Goal: Transaction & Acquisition: Purchase product/service

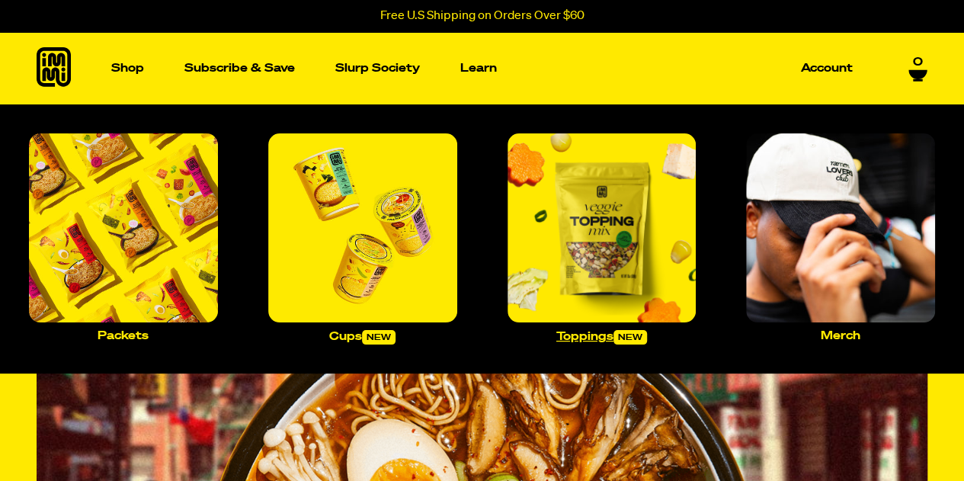
click at [565, 166] on img "Main navigation" at bounding box center [602, 227] width 189 height 189
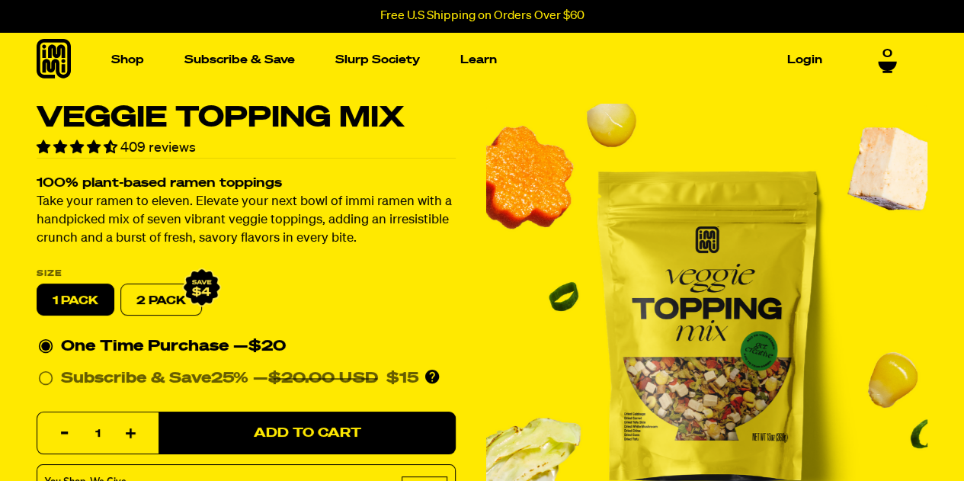
click at [139, 295] on label "2 PACK" at bounding box center [161, 300] width 82 height 32
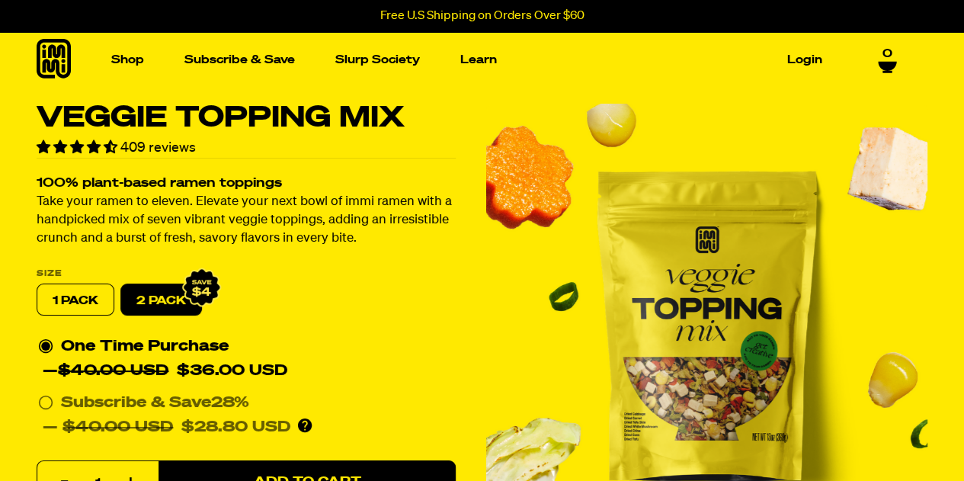
click at [668, 424] on img "1 of 7" at bounding box center [706, 324] width 441 height 441
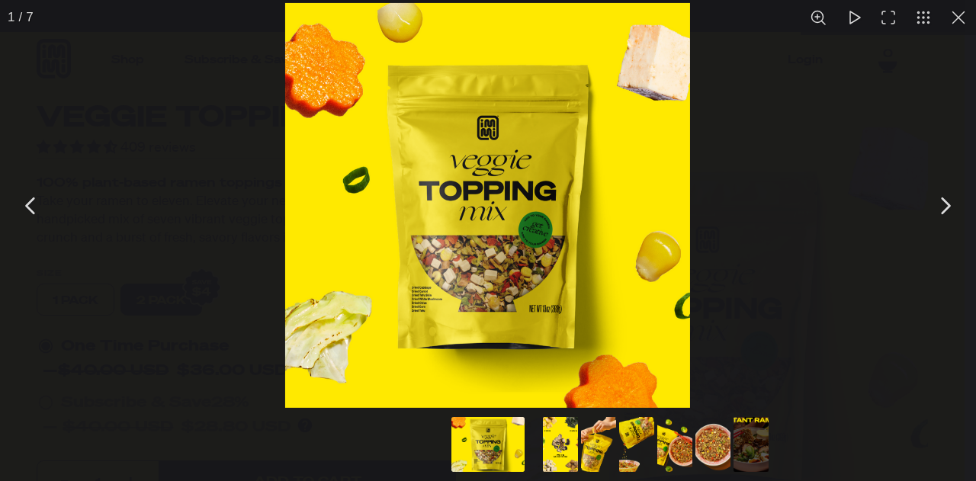
click at [421, 299] on img "You can close this modal content with the ESC key" at bounding box center [487, 205] width 405 height 405
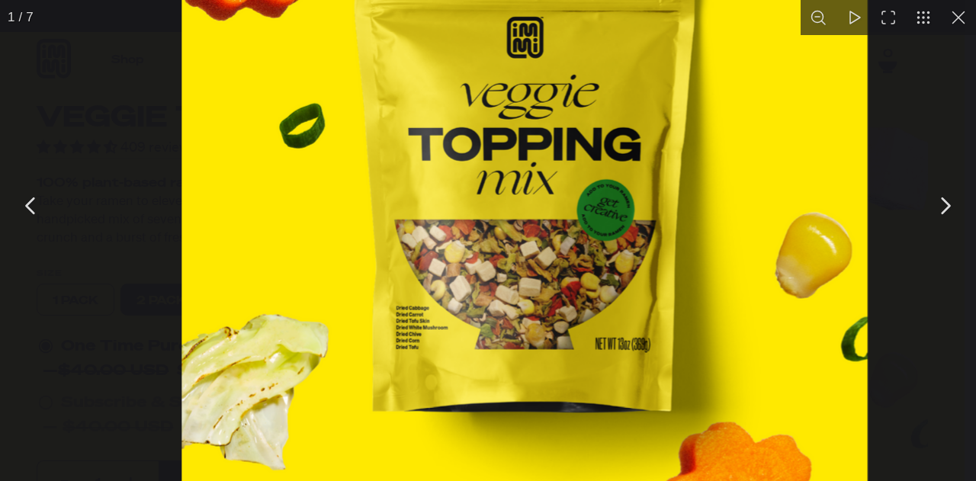
drag, startPoint x: 400, startPoint y: 319, endPoint x: 480, endPoint y: 348, distance: 84.9
click at [480, 348] on img "You can close this modal content with the ESC key" at bounding box center [525, 168] width 686 height 685
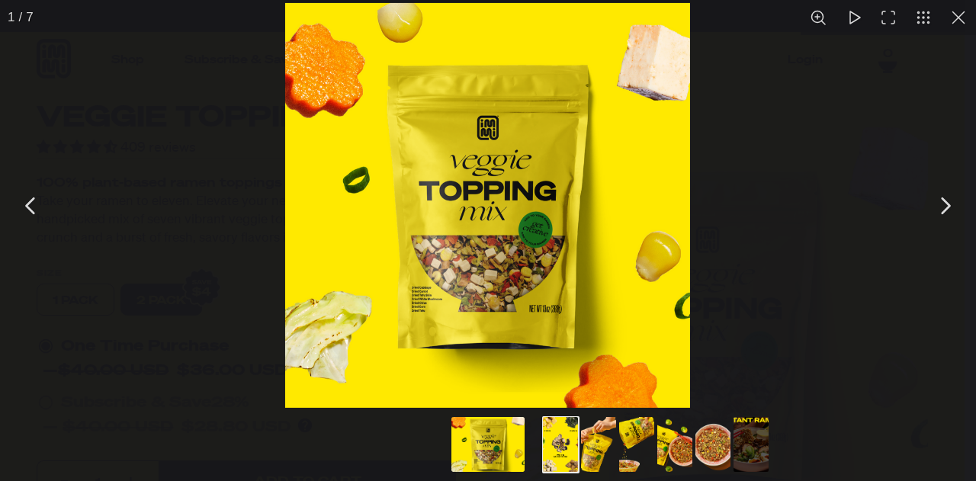
click at [561, 446] on button "Go to slide #2" at bounding box center [560, 444] width 73 height 55
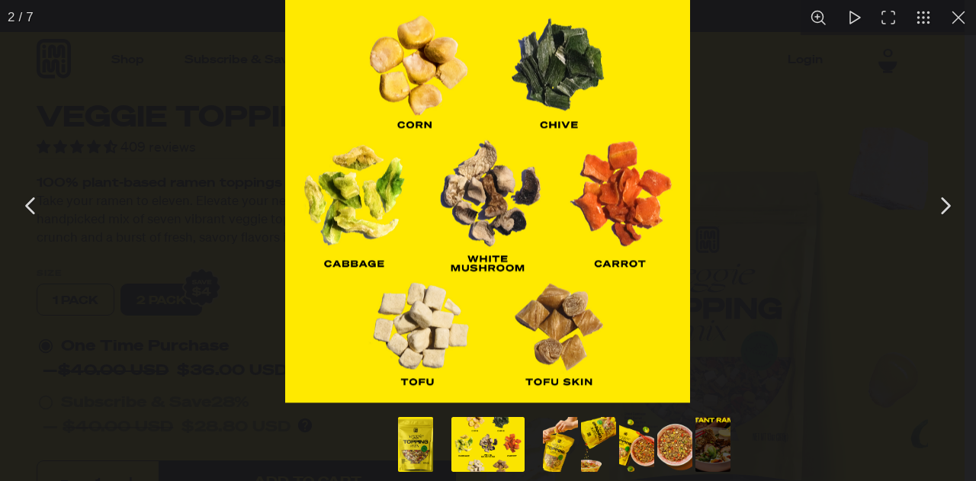
click at [694, 236] on div "You can close this modal content with the ESC key" at bounding box center [488, 200] width 976 height 411
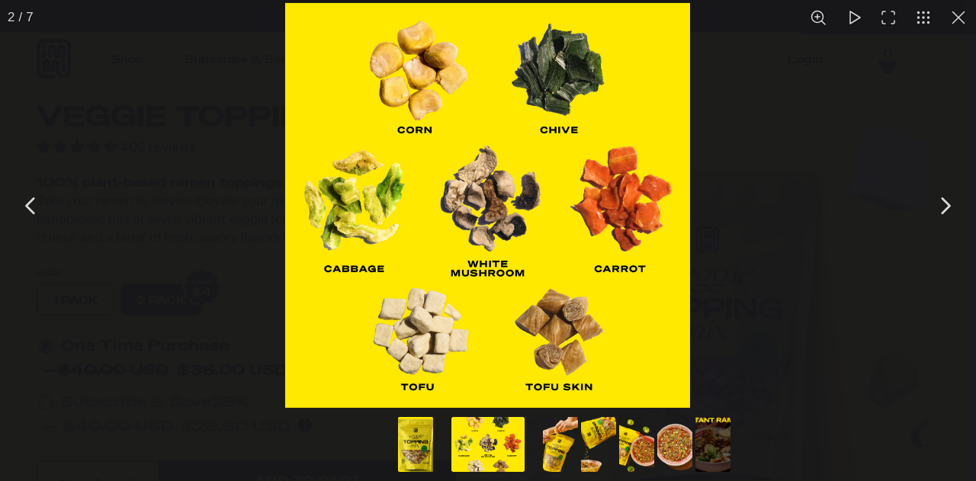
click at [600, 451] on button "Go to slide #4" at bounding box center [598, 444] width 73 height 55
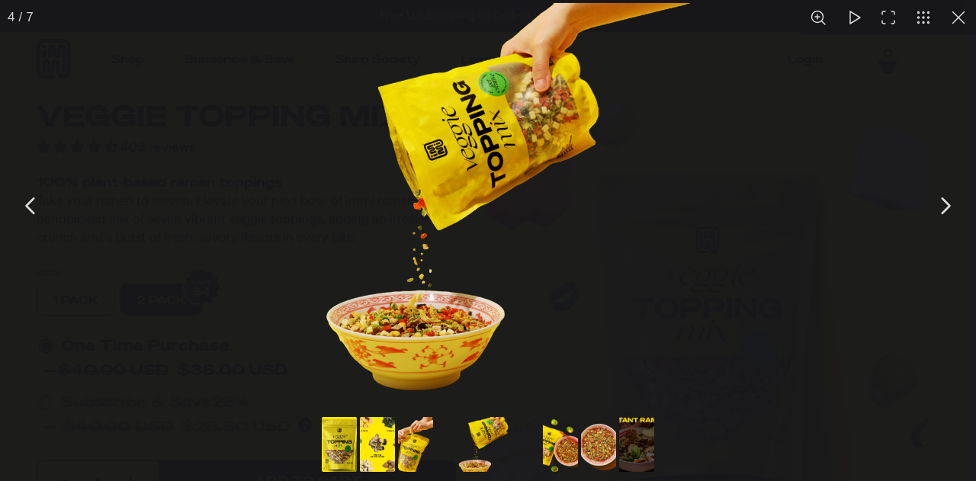
click at [573, 452] on button "Go to slide #5" at bounding box center [560, 444] width 73 height 55
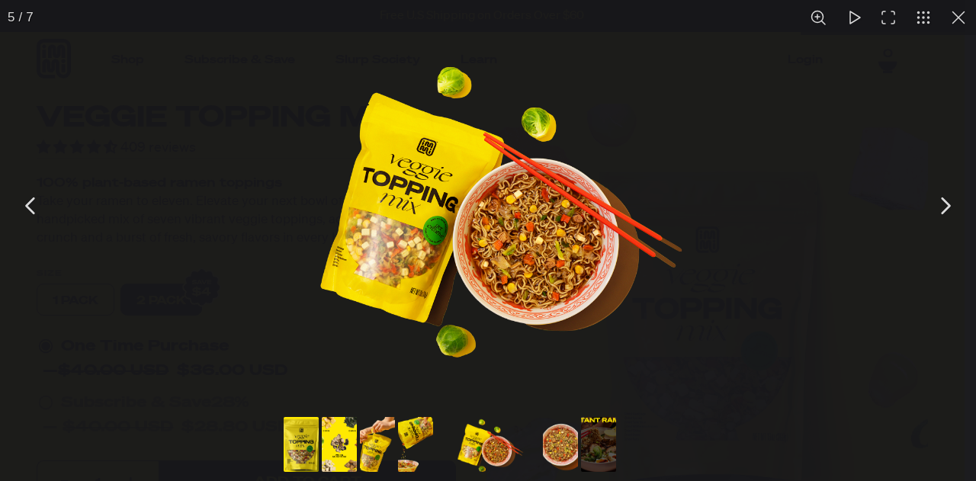
click at [579, 454] on div "You can close this modal content with the ESC key" at bounding box center [551, 446] width 534 height 70
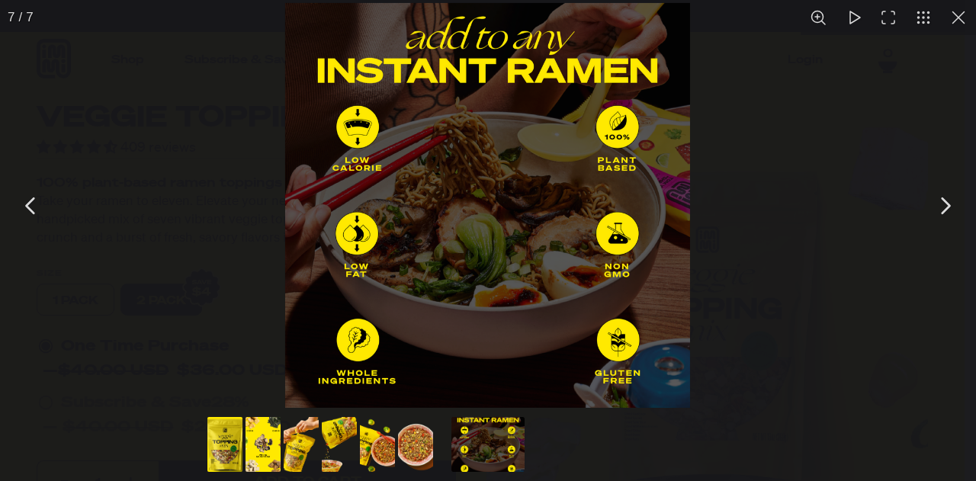
click at [955, 18] on button "You can close this modal content with the ESC key" at bounding box center [958, 17] width 35 height 35
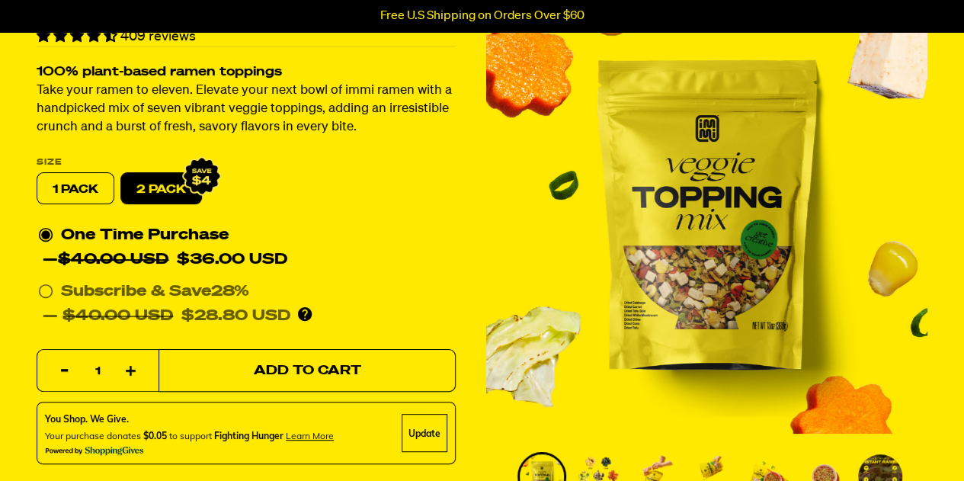
scroll to position [76, 0]
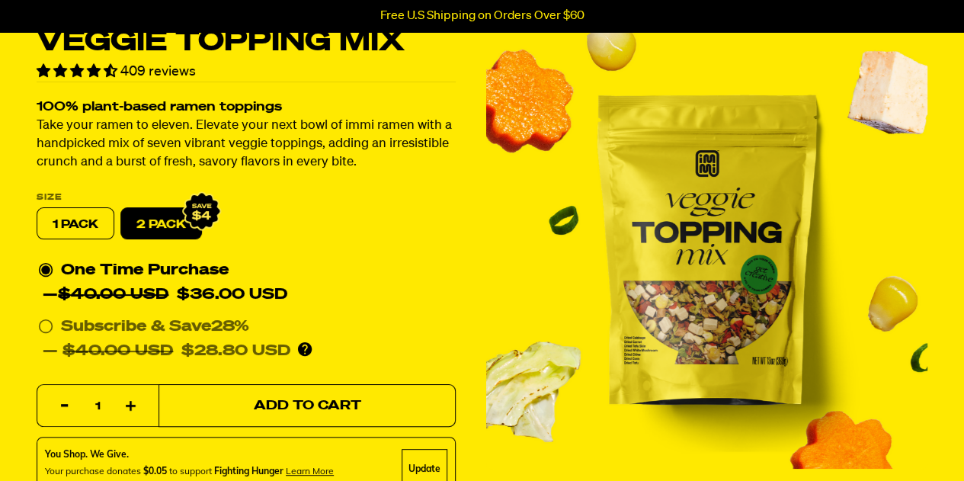
click at [341, 408] on span "Add to Cart" at bounding box center [307, 405] width 107 height 13
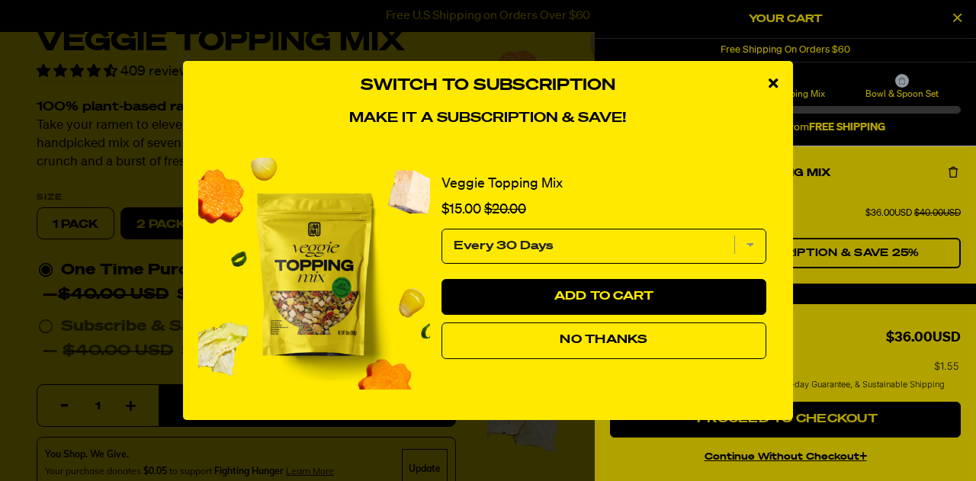
click at [767, 83] on div "close modal" at bounding box center [773, 84] width 40 height 46
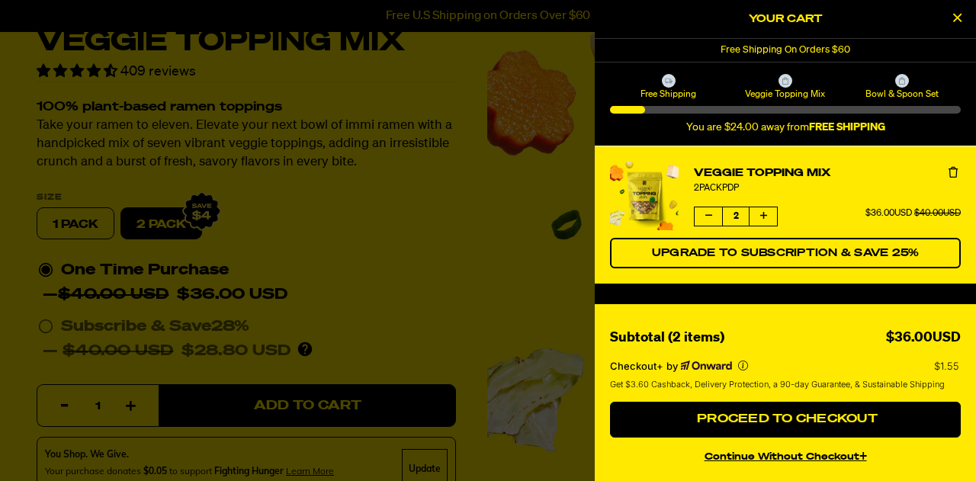
click at [478, 263] on div at bounding box center [488, 240] width 976 height 481
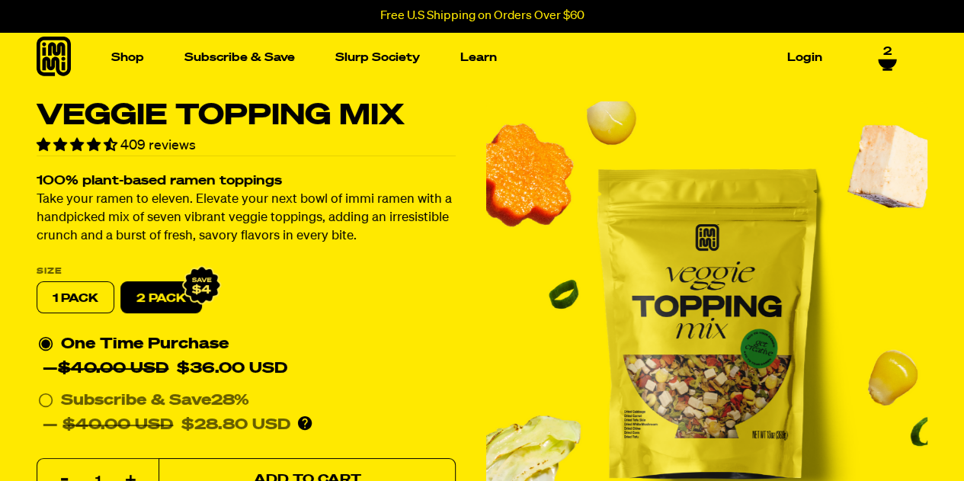
scroll to position [0, 0]
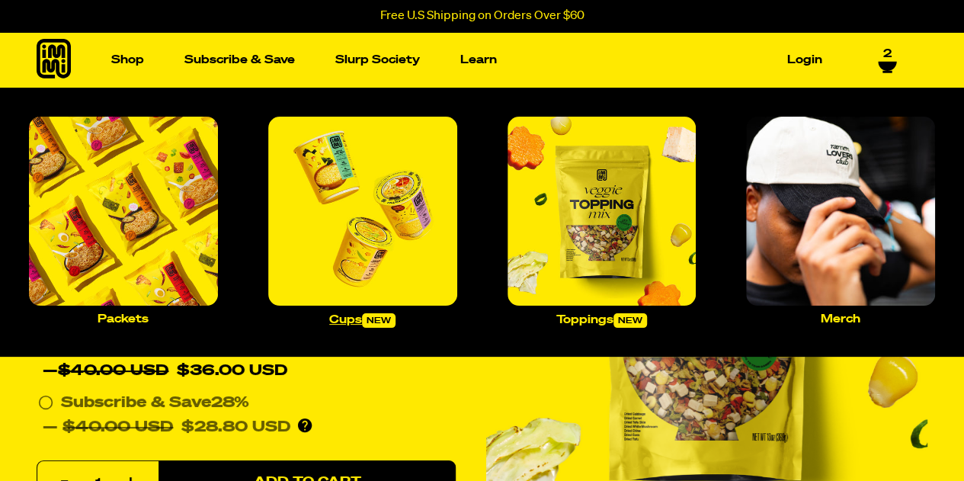
click at [345, 195] on img "Main navigation" at bounding box center [362, 211] width 189 height 189
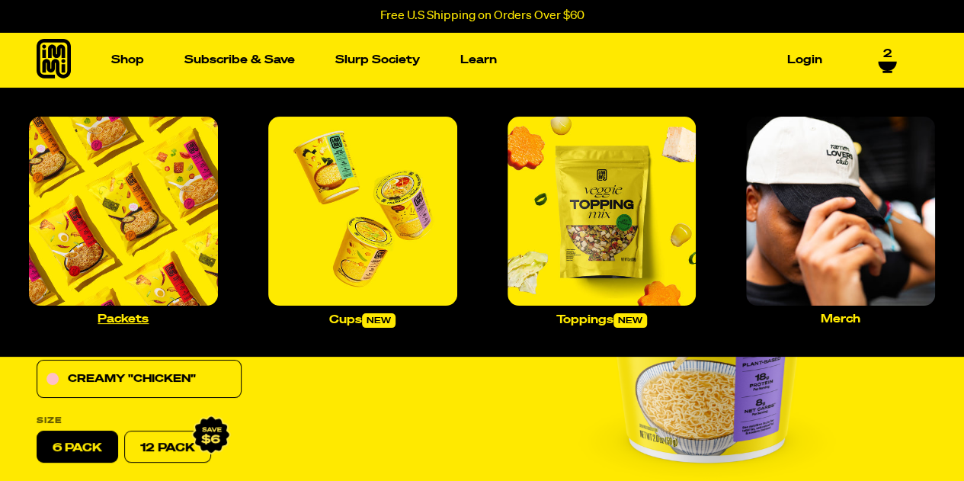
click at [167, 240] on img "Main navigation" at bounding box center [123, 211] width 189 height 189
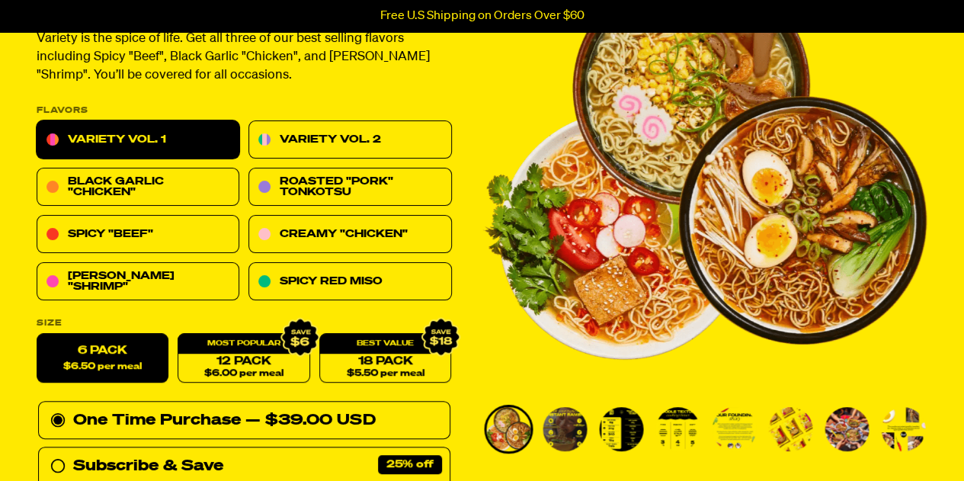
scroll to position [229, 0]
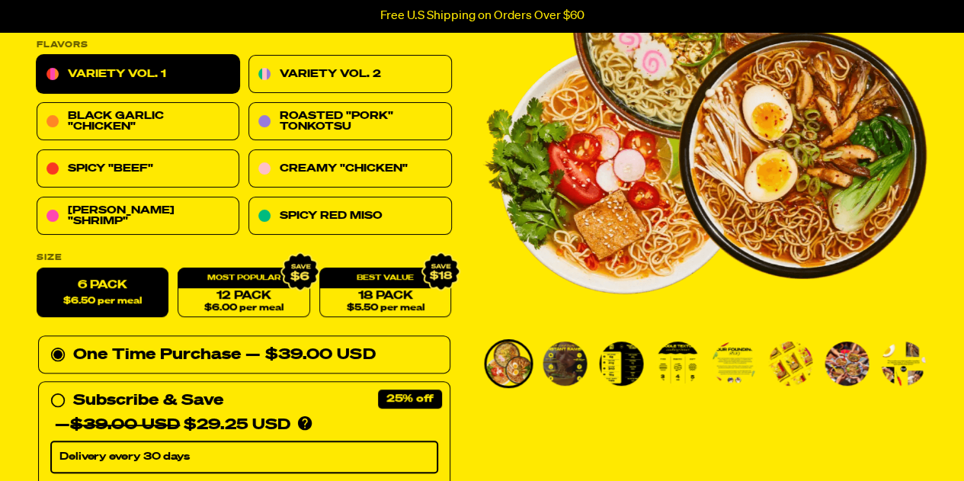
click at [577, 359] on img "Go to slide 2" at bounding box center [565, 364] width 44 height 44
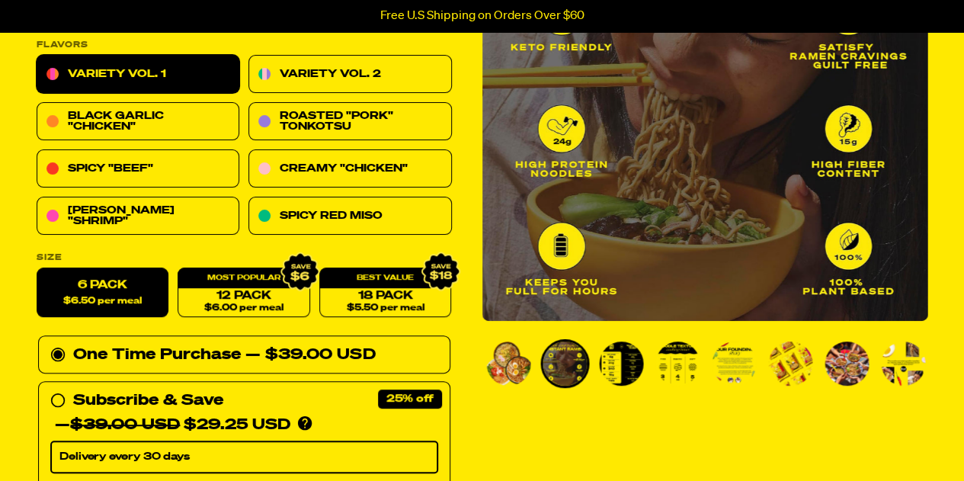
click at [628, 361] on img "Go to slide 3" at bounding box center [621, 364] width 44 height 44
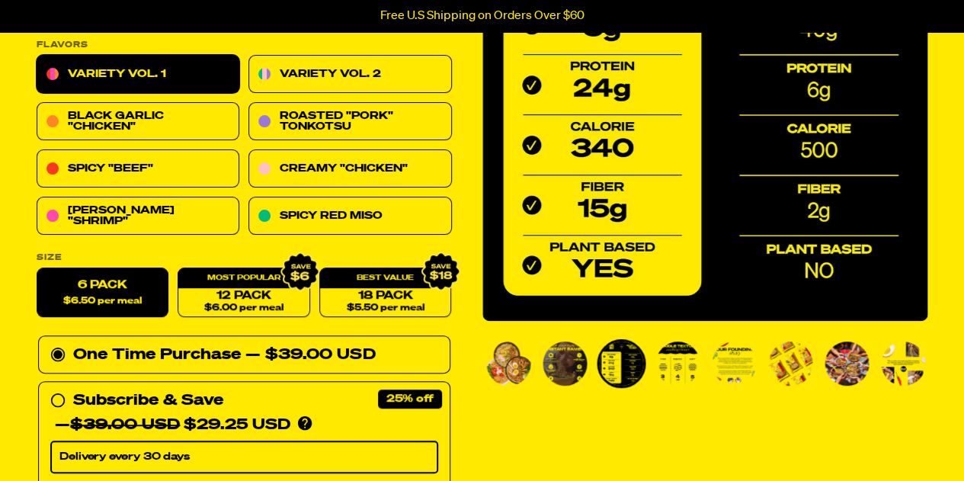
click at [669, 359] on img "Go to slide 4" at bounding box center [678, 364] width 44 height 44
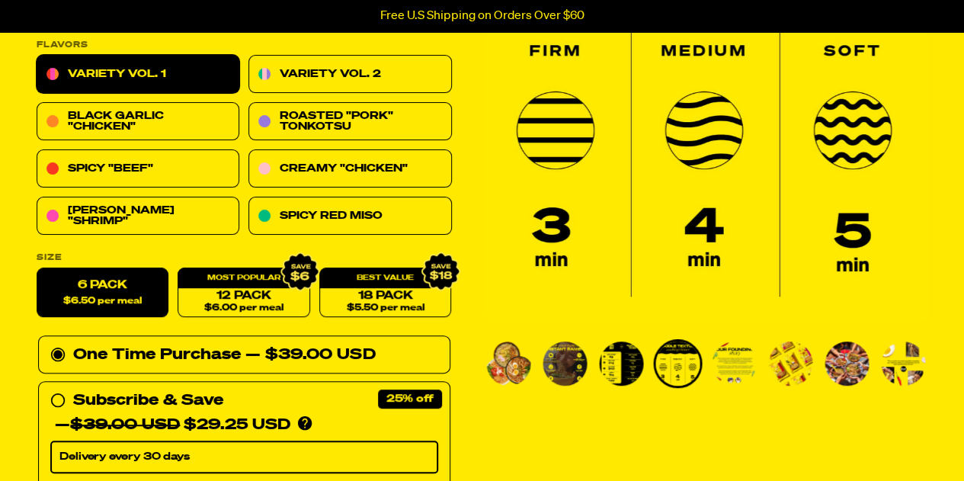
click at [736, 378] on img "Go to slide 5" at bounding box center [734, 364] width 44 height 44
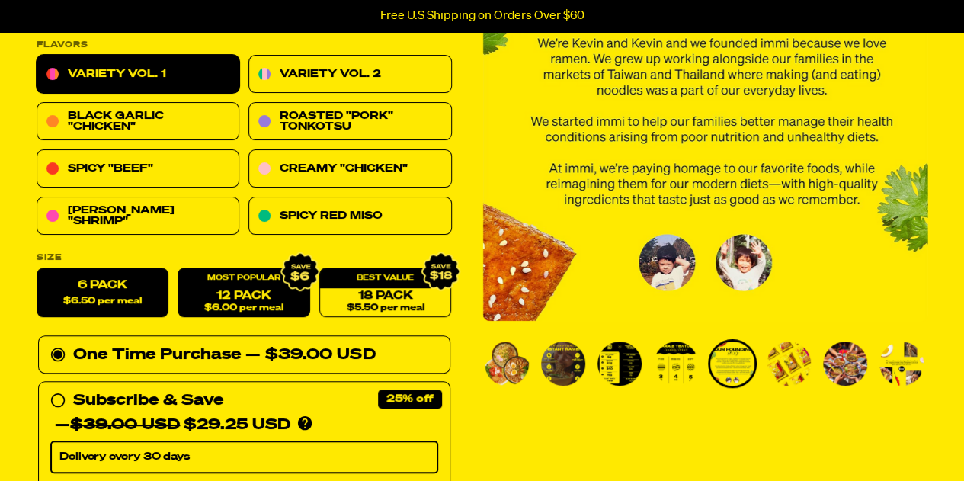
click at [232, 274] on div "12 Pack $6.00 per meal" at bounding box center [244, 293] width 132 height 50
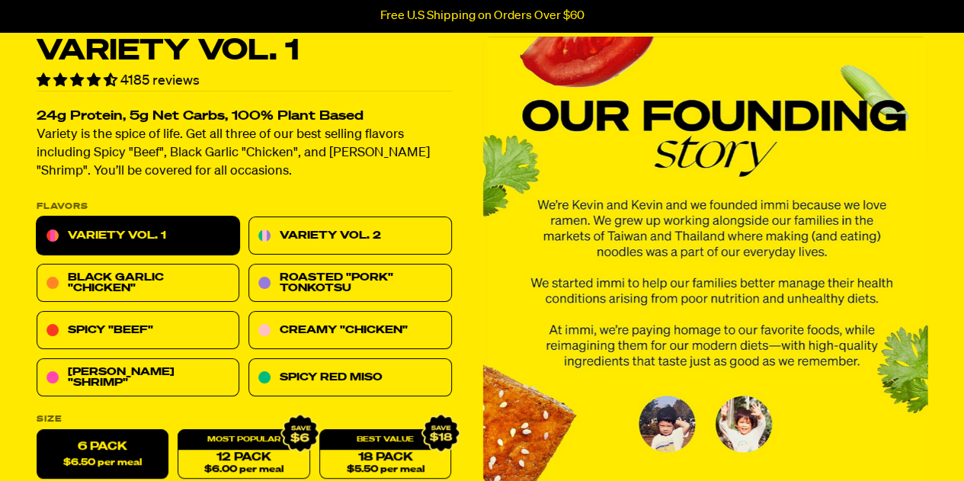
scroll to position [0, 0]
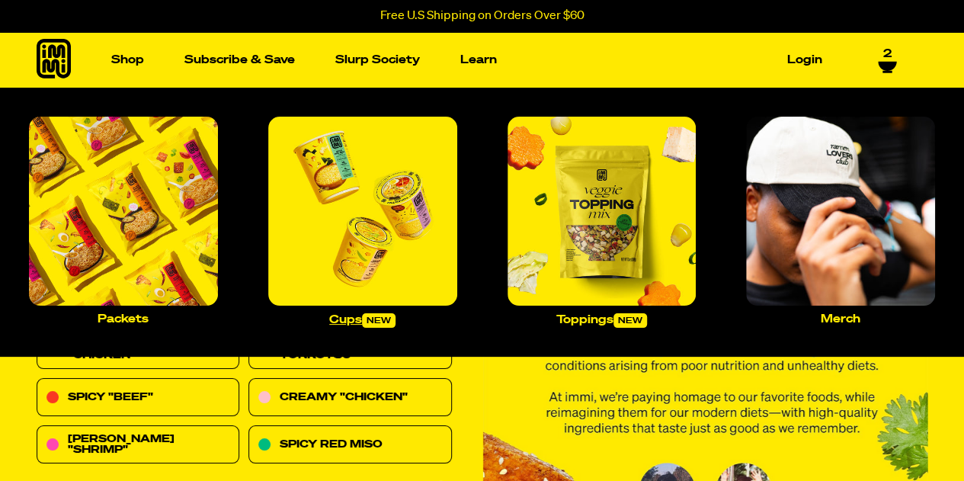
click at [313, 215] on img "Main navigation" at bounding box center [362, 211] width 189 height 189
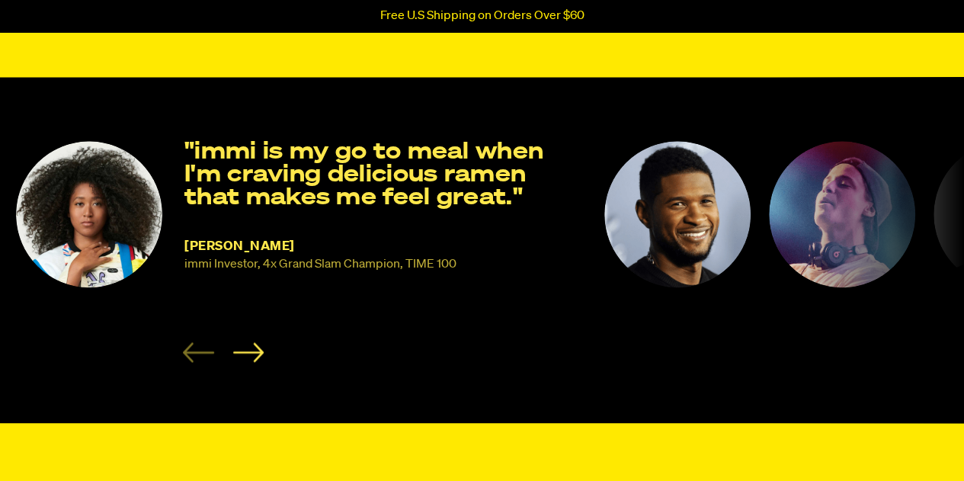
scroll to position [915, 0]
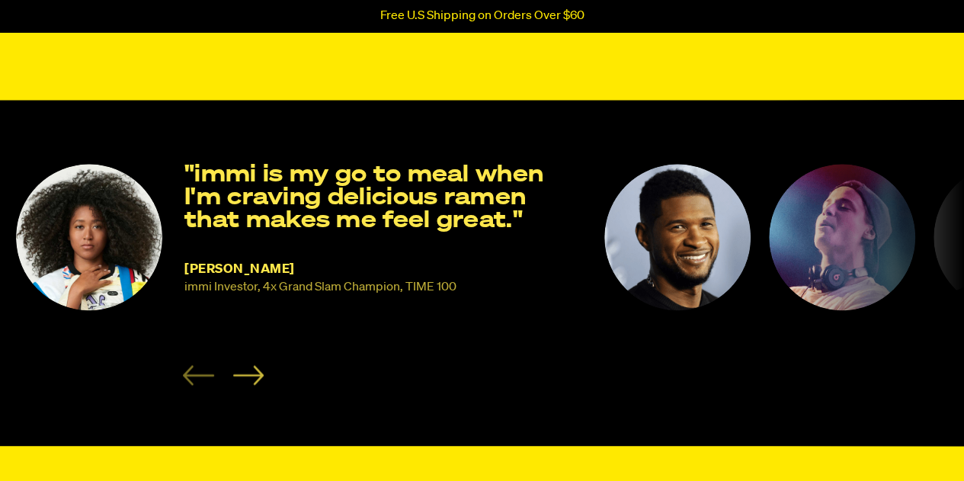
click at [249, 378] on icon "Next slide" at bounding box center [248, 375] width 31 height 20
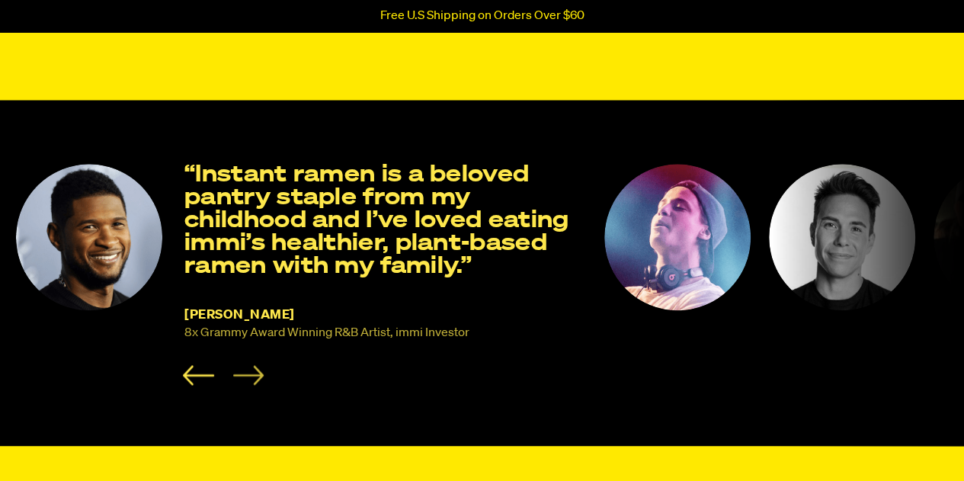
click at [253, 380] on icon "Next slide" at bounding box center [248, 375] width 31 height 20
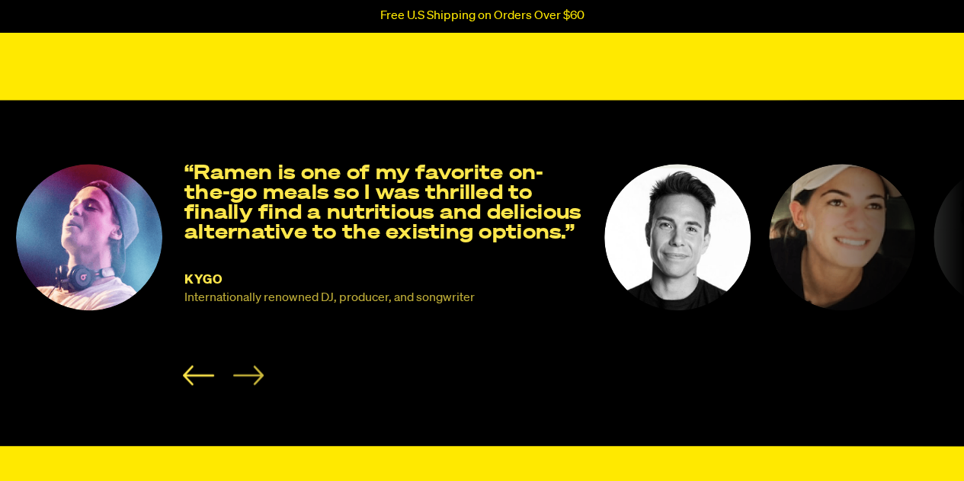
click at [253, 377] on icon "Next slide" at bounding box center [248, 375] width 31 height 20
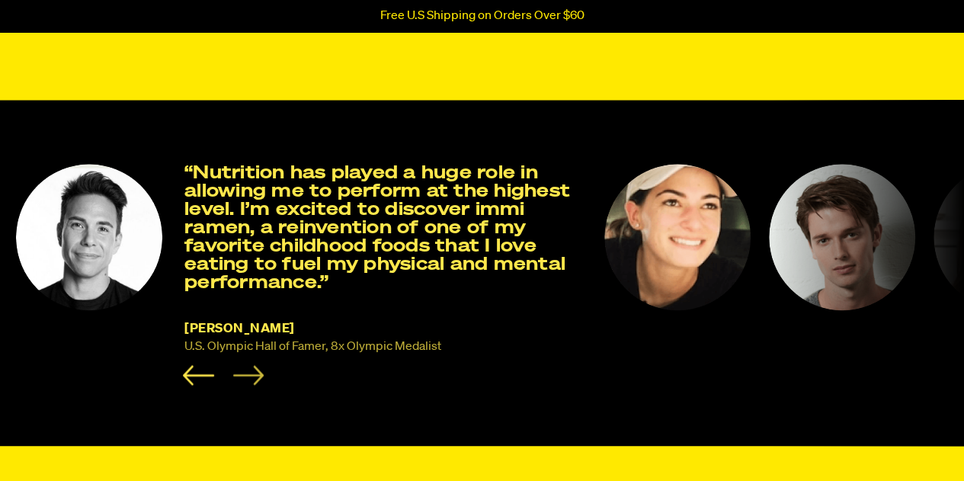
click at [255, 377] on icon "Next slide" at bounding box center [248, 375] width 31 height 20
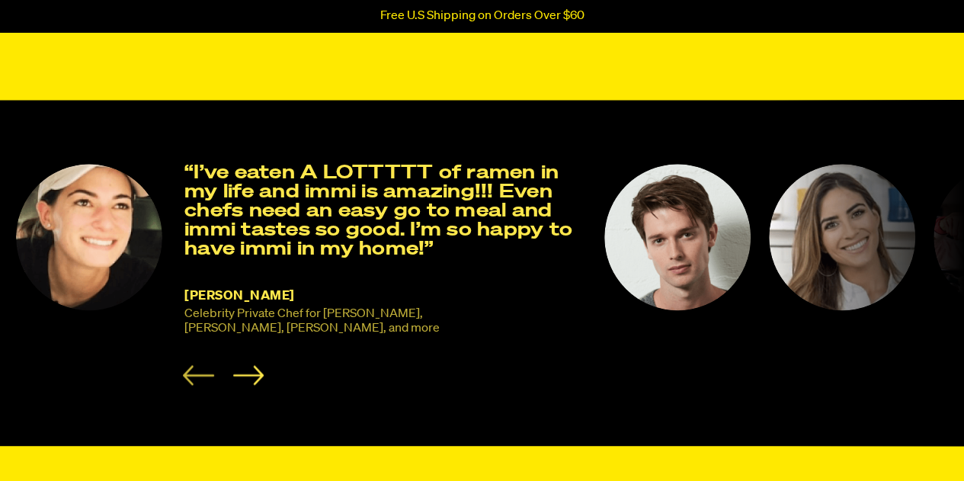
click at [194, 377] on icon "Previous slide" at bounding box center [198, 375] width 31 height 20
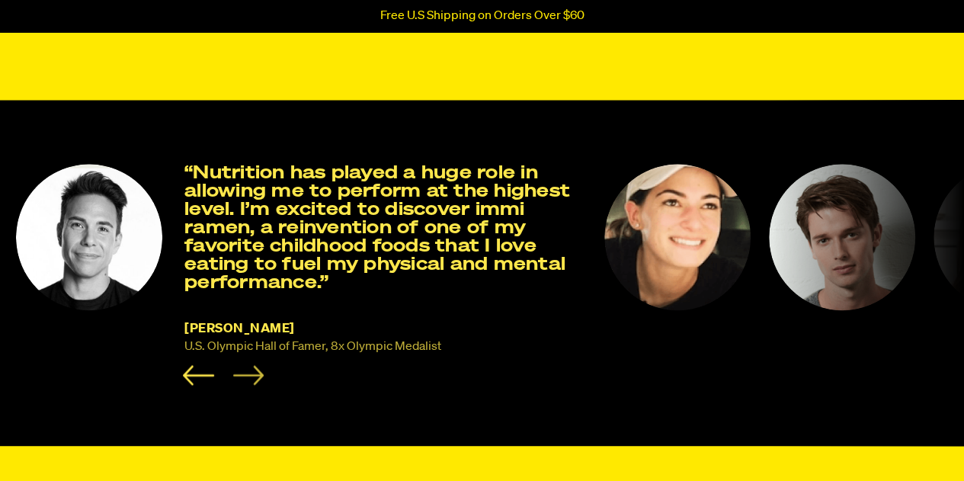
click at [258, 376] on icon "Next slide" at bounding box center [248, 375] width 31 height 20
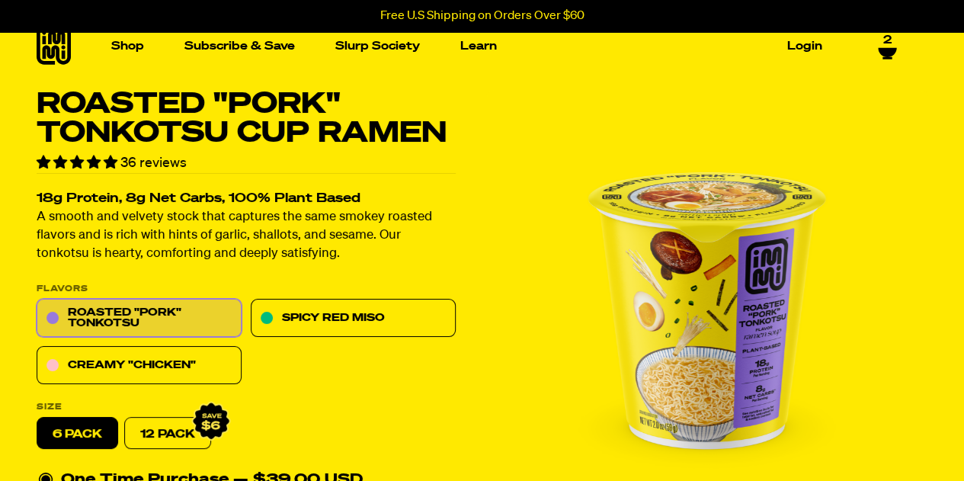
scroll to position [0, 0]
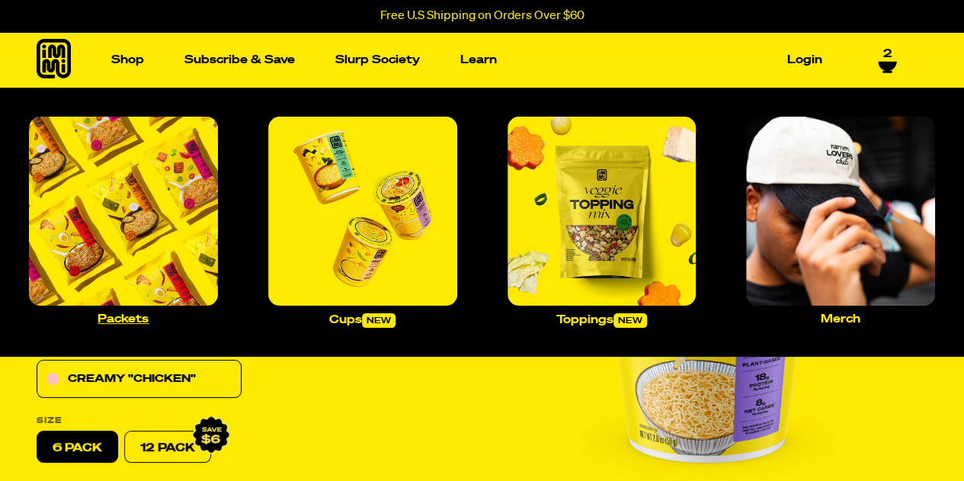
click at [172, 196] on img "Main navigation" at bounding box center [123, 211] width 189 height 189
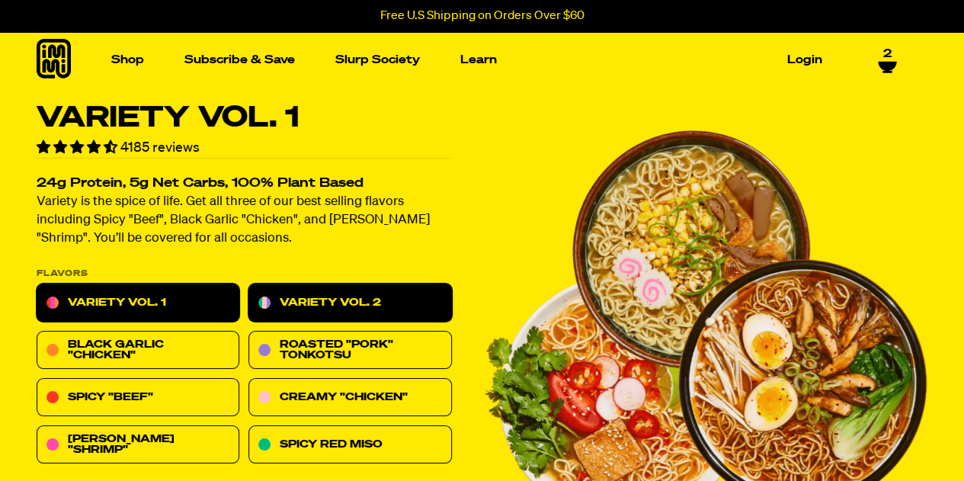
click at [274, 304] on link "Variety Vol. 2" at bounding box center [350, 303] width 203 height 38
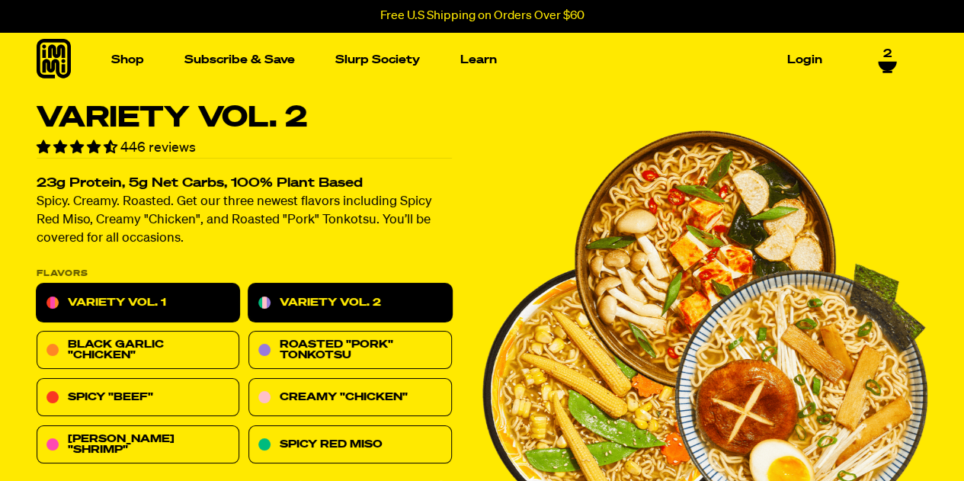
click at [157, 300] on link "Variety Vol. 1" at bounding box center [138, 303] width 203 height 38
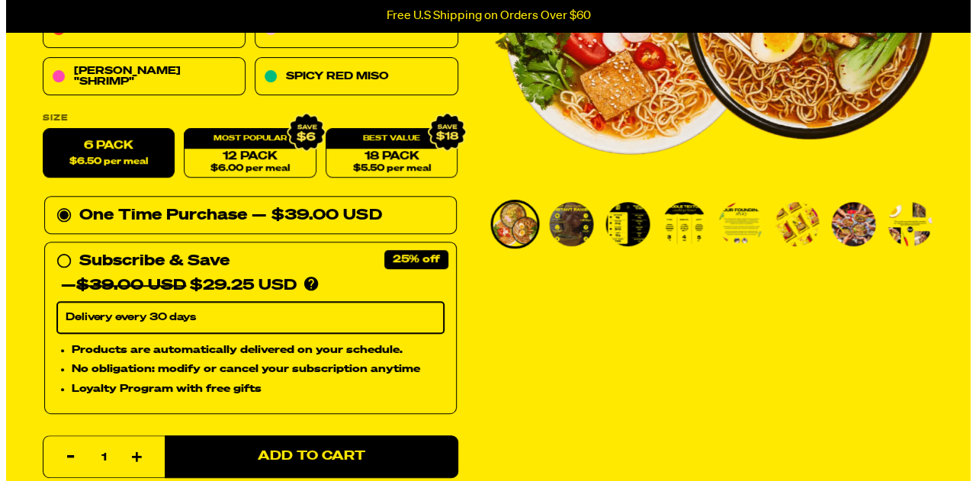
scroll to position [457, 0]
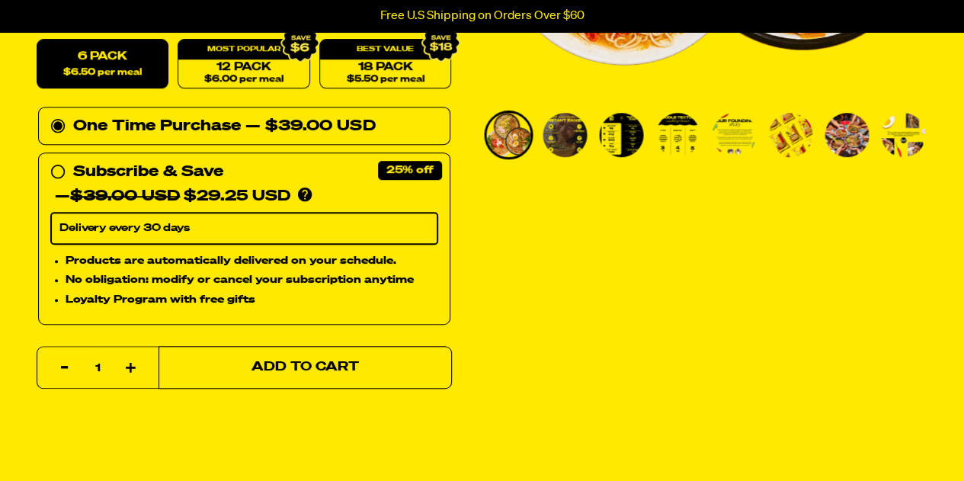
click at [322, 374] on button "Add to Cart" at bounding box center [306, 367] width 294 height 43
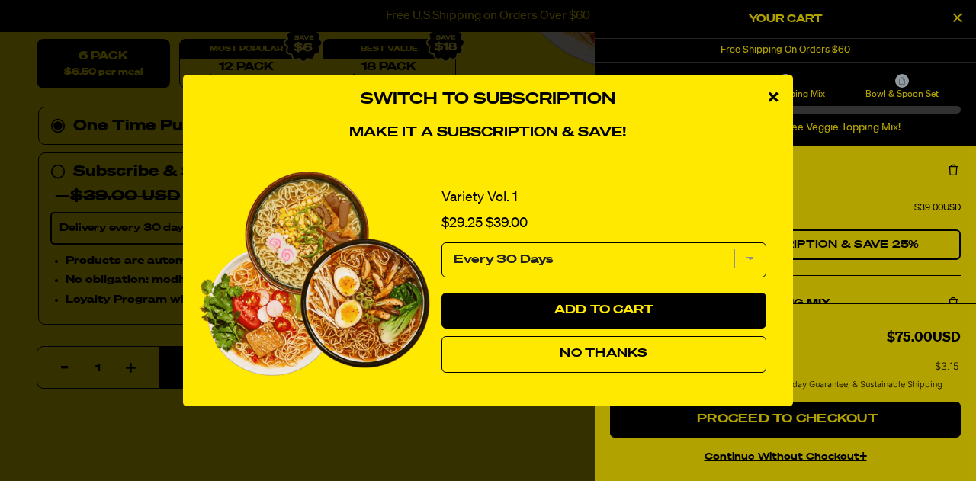
click at [512, 358] on button "No Thanks" at bounding box center [603, 354] width 325 height 37
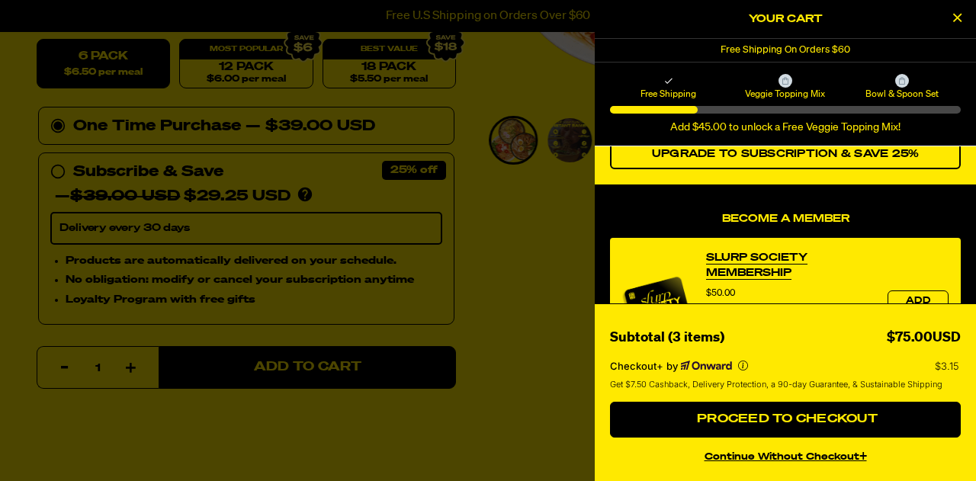
scroll to position [305, 0]
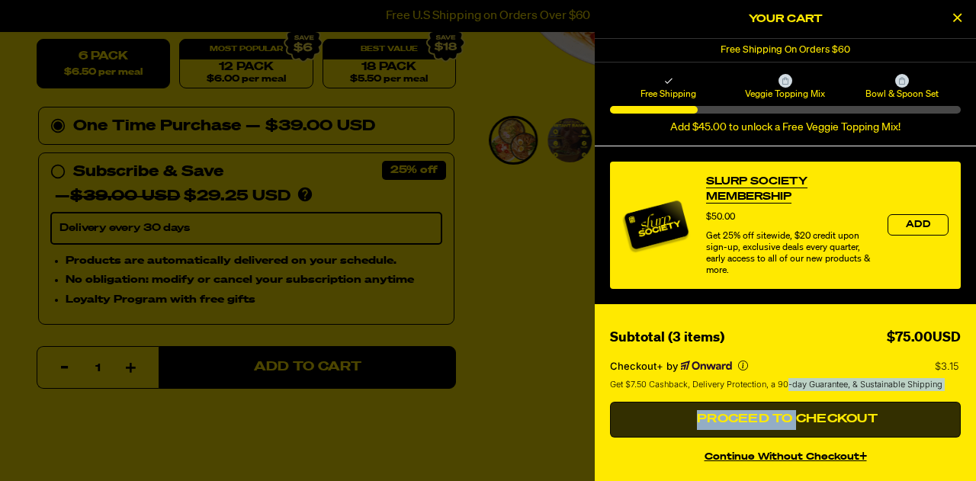
drag, startPoint x: 789, startPoint y: 418, endPoint x: 789, endPoint y: 396, distance: 22.1
click at [789, 396] on div "Checkout+ by $3.15 Get $7.50 Cashback, Delivery Protection, a 90-day Guarantee,…" at bounding box center [785, 393] width 351 height 88
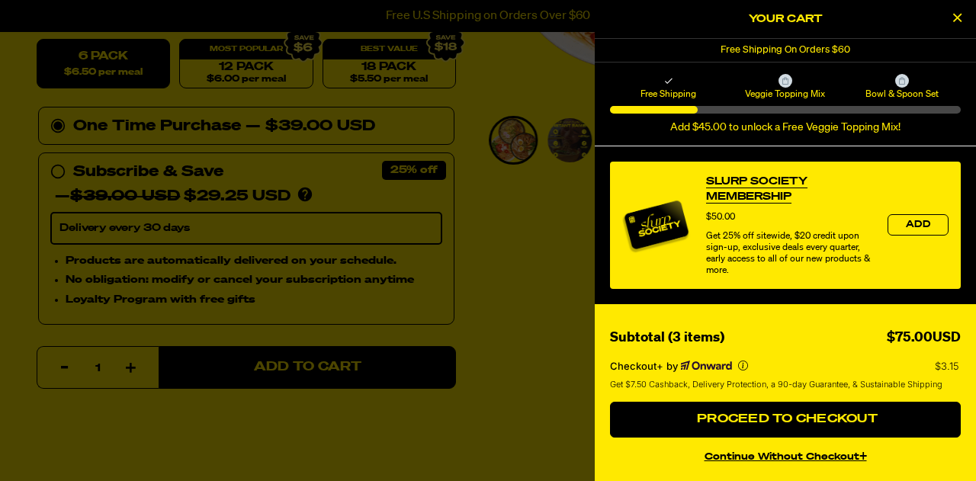
click at [771, 326] on div "Subtotal (3 items) $75.00USD Checkout+ by $3.15 Get $7.50 Cashback, Delivery Pr…" at bounding box center [785, 392] width 381 height 178
click at [775, 460] on button "continue without Checkout+" at bounding box center [785, 455] width 351 height 22
